Goal: Transaction & Acquisition: Obtain resource

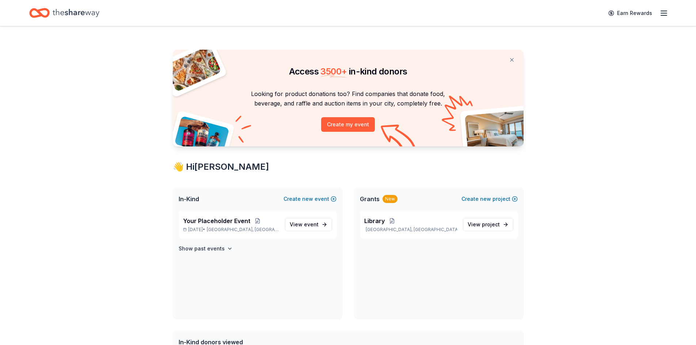
click at [613, 264] on div "Access 3500 + in-kind donors Looking for product donations too? Find companies …" at bounding box center [348, 280] width 696 height 509
click at [317, 226] on span "event" at bounding box center [311, 224] width 15 height 6
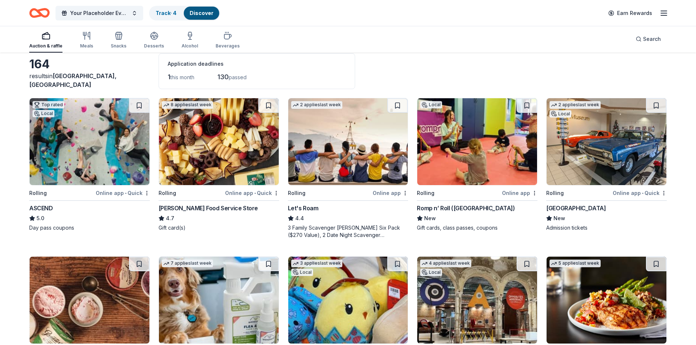
scroll to position [73, 0]
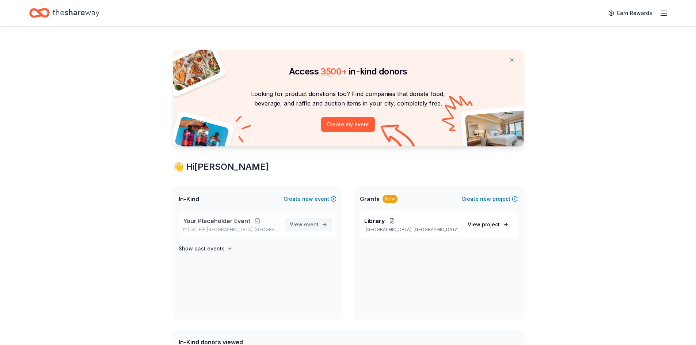
click at [330, 221] on link "View event" at bounding box center [308, 224] width 47 height 13
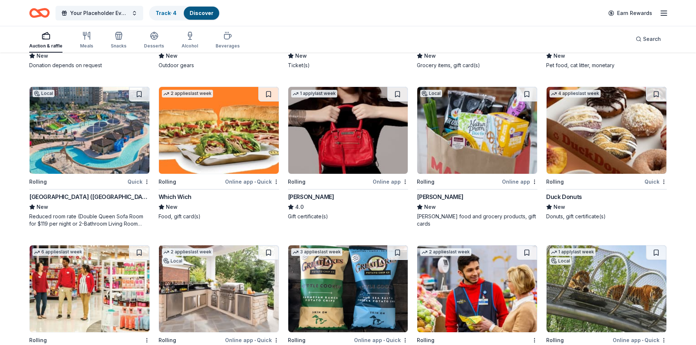
scroll to position [2859, 0]
